Goal: Information Seeking & Learning: Learn about a topic

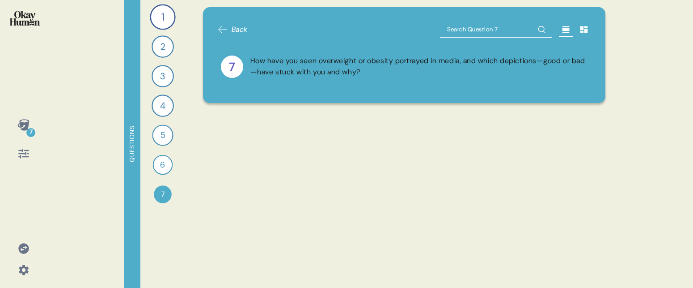
scroll to position [2846, 0]
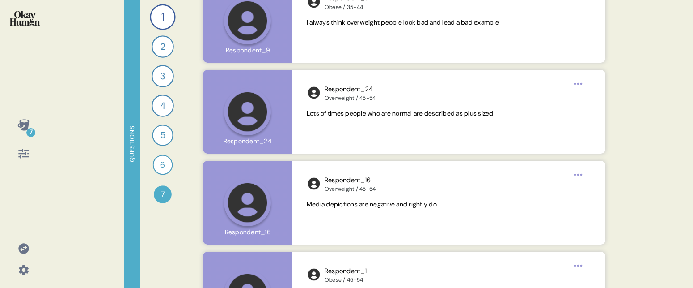
click at [24, 125] on icon at bounding box center [23, 124] width 13 height 13
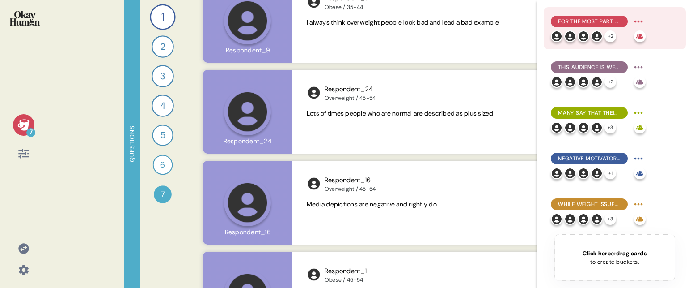
click at [578, 21] on span "For the most part, they explain obesity in simplistic terms emphasizing persona…" at bounding box center [589, 21] width 63 height 8
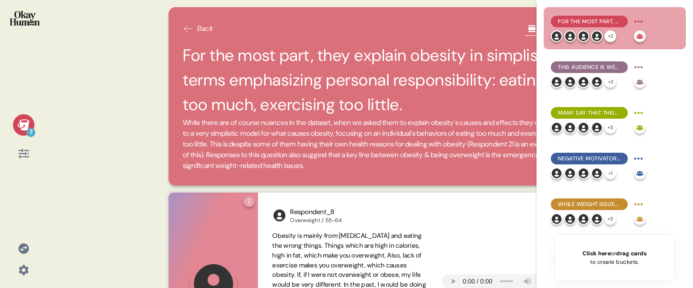
click at [149, 72] on div "7 Back For the most part, they explain obesity in simplistic terms emphasizing …" at bounding box center [346, 144] width 693 height 288
click at [21, 126] on icon at bounding box center [23, 124] width 12 height 11
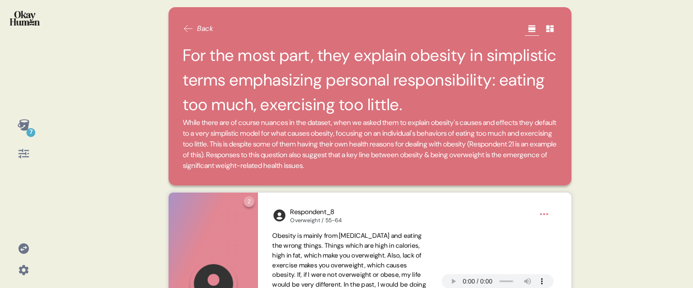
click at [554, 31] on icon at bounding box center [549, 28] width 9 height 9
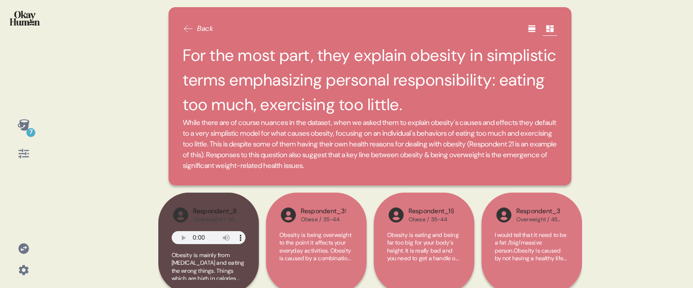
click at [528, 27] on icon at bounding box center [532, 28] width 9 height 9
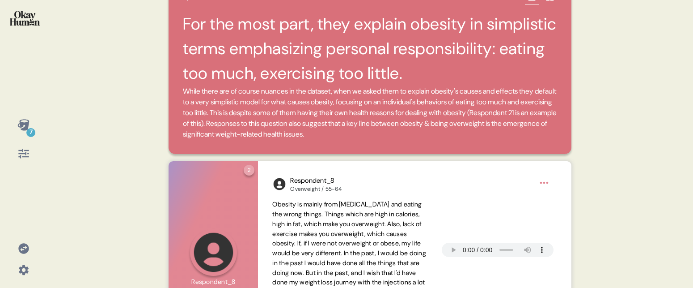
scroll to position [32, 0]
click at [264, 79] on h2 "For the most part, they explain obesity in simplistic terms emphasizing persona…" at bounding box center [370, 48] width 374 height 74
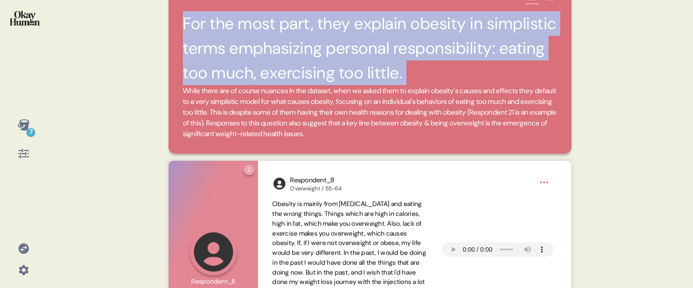
click at [264, 79] on h2 "For the most part, they explain obesity in simplistic terms emphasizing persona…" at bounding box center [370, 48] width 374 height 74
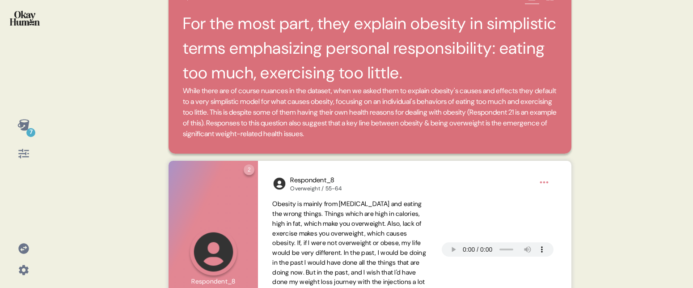
click at [370, 81] on h2 "For the most part, they explain obesity in simplistic terms emphasizing persona…" at bounding box center [370, 48] width 374 height 74
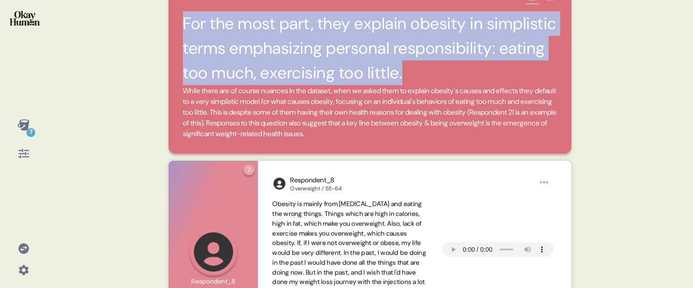
drag, startPoint x: 401, startPoint y: 72, endPoint x: 156, endPoint y: 30, distance: 248.1
click at [156, 30] on div "7 Back For the most part, they explain obesity in simplistic terms emphasizing …" at bounding box center [346, 144] width 693 height 288
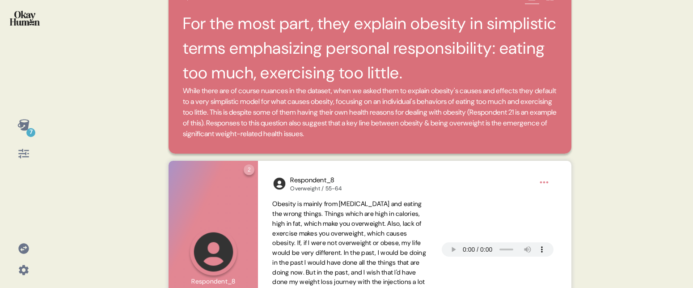
click at [148, 87] on div "7 Back For the most part, they explain obesity in simplistic terms emphasizing …" at bounding box center [346, 144] width 693 height 288
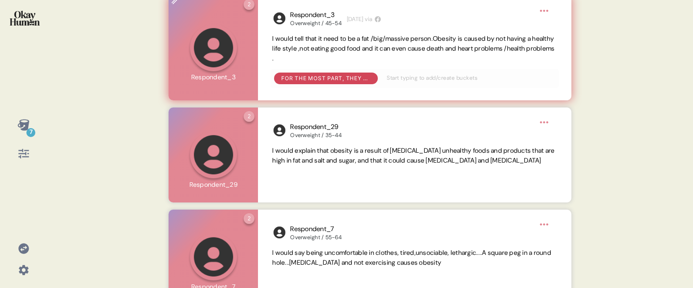
scroll to position [643, 0]
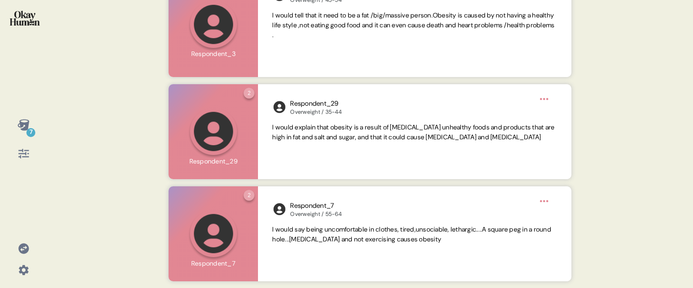
click at [24, 127] on icon at bounding box center [23, 124] width 12 height 11
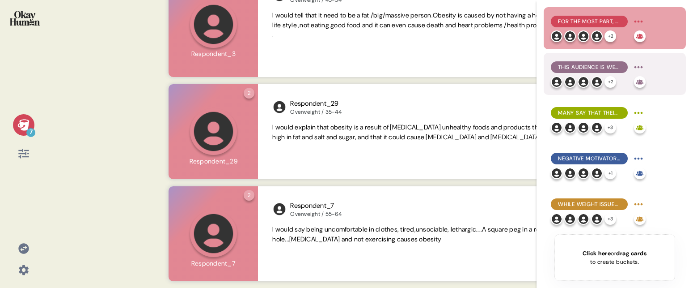
click at [592, 63] on div "This audience is well aware of the physical health issues related to being over…" at bounding box center [589, 67] width 77 height 12
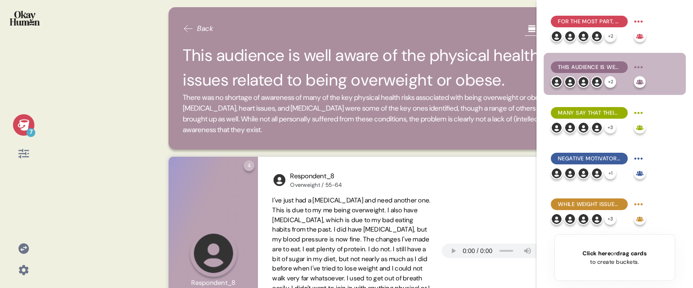
click at [137, 55] on div "7 Back This audience is well aware of the physical health issues related to bei…" at bounding box center [346, 144] width 693 height 288
click at [267, 21] on div "Back" at bounding box center [370, 28] width 374 height 14
click at [23, 124] on icon at bounding box center [23, 124] width 12 height 11
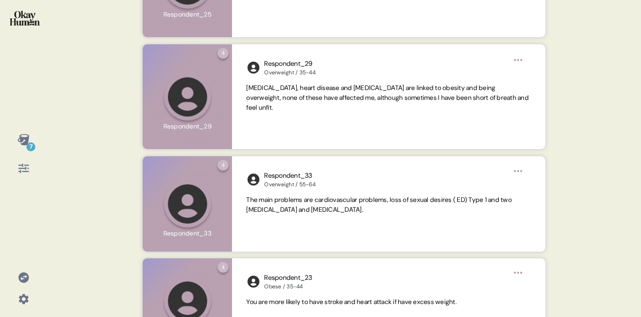
scroll to position [588, 0]
